Goal: Check status

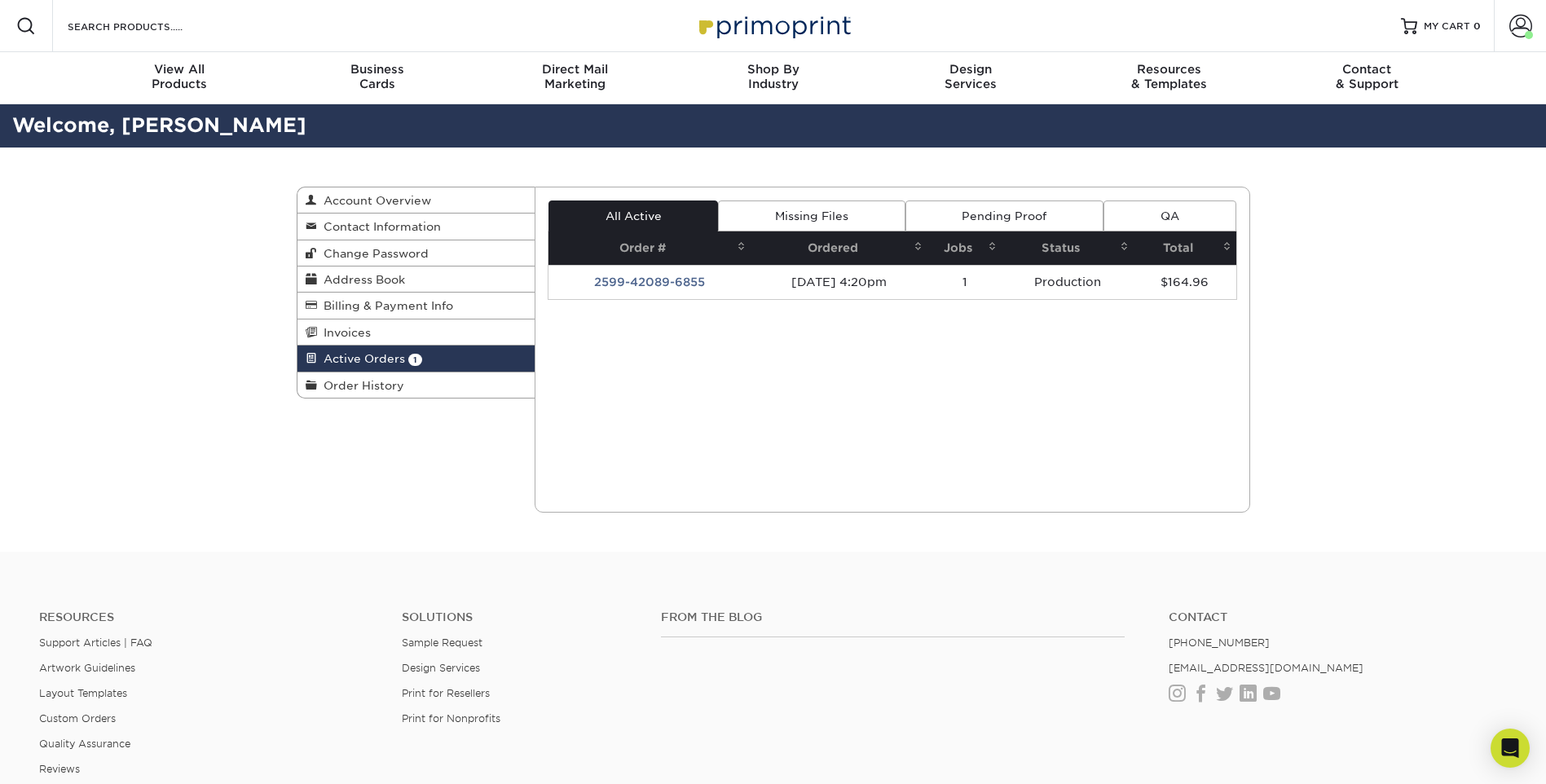
click at [632, 278] on td "2599-42089-6855" at bounding box center [649, 281] width 202 height 34
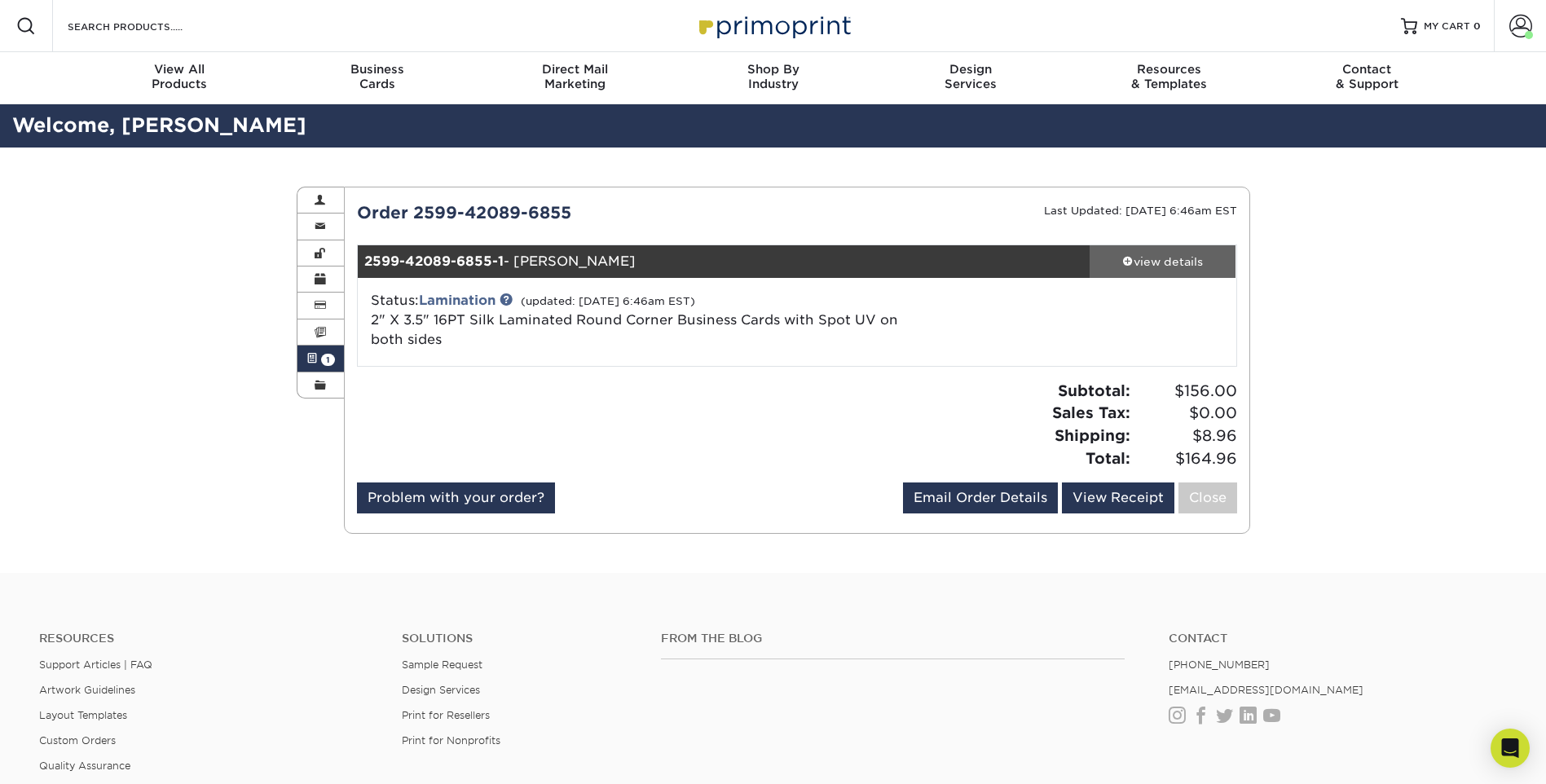
click at [1152, 255] on div "view details" at bounding box center [1163, 261] width 146 height 16
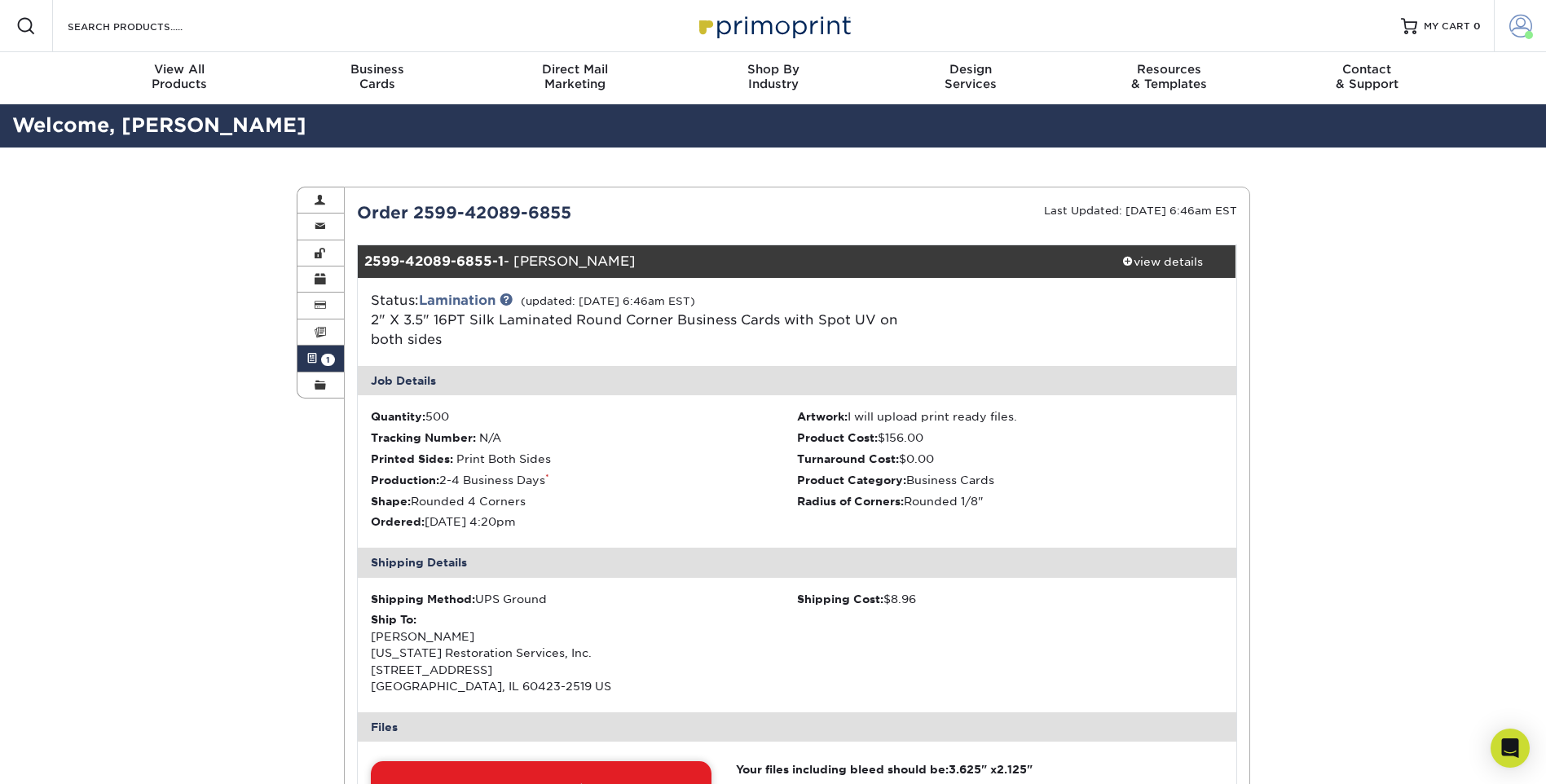
click at [1516, 33] on span at bounding box center [1521, 26] width 23 height 23
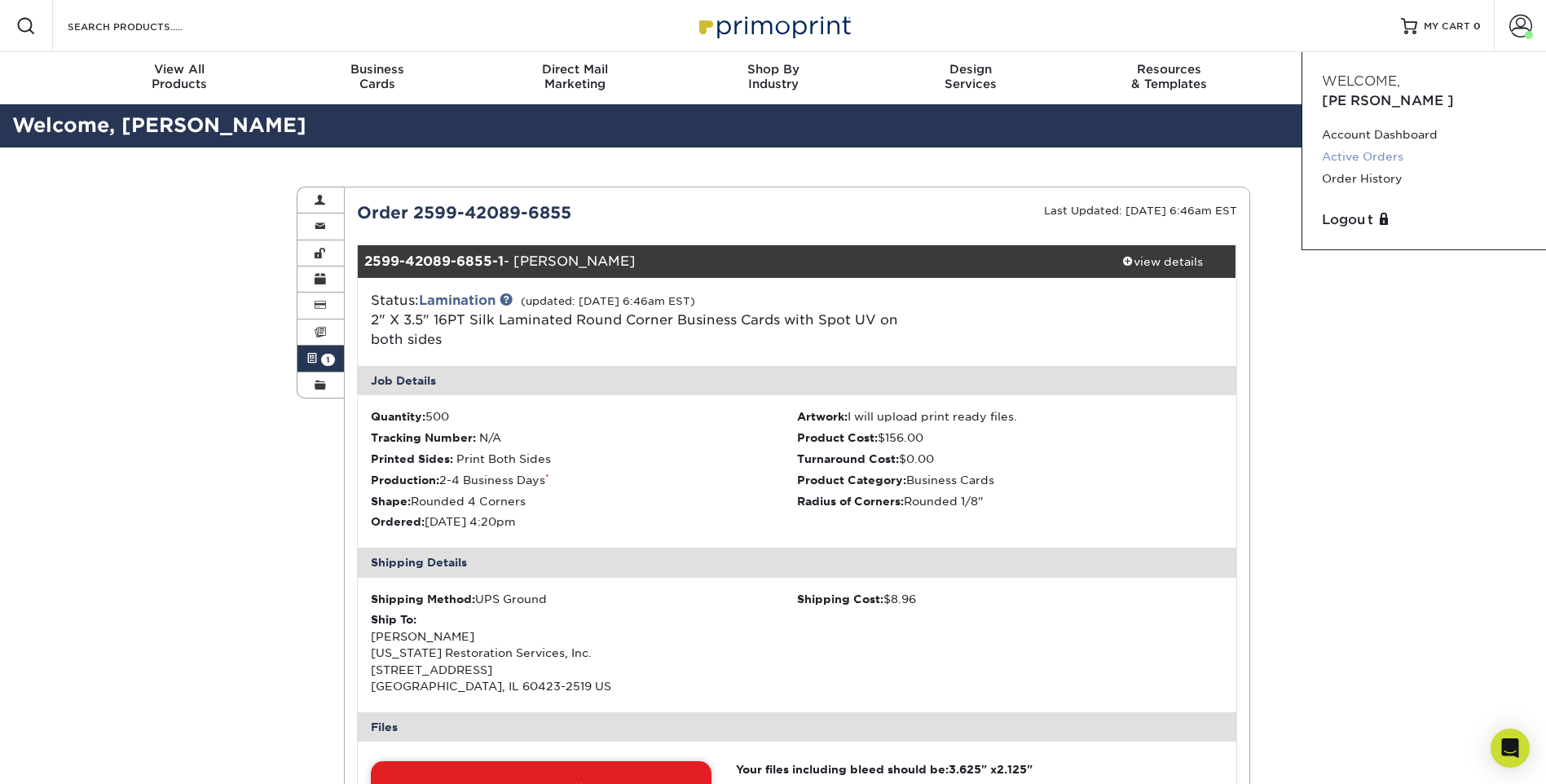
click at [1392, 146] on link "Active Orders" at bounding box center [1424, 157] width 205 height 22
